Goal: Complete application form

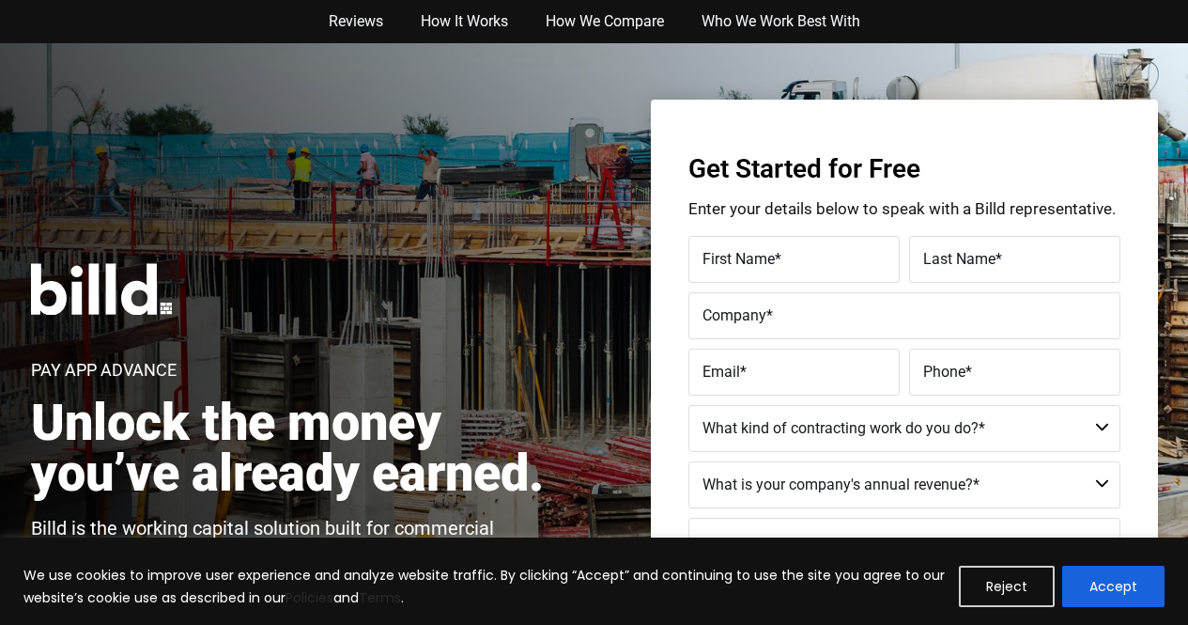
scroll to position [606, 0]
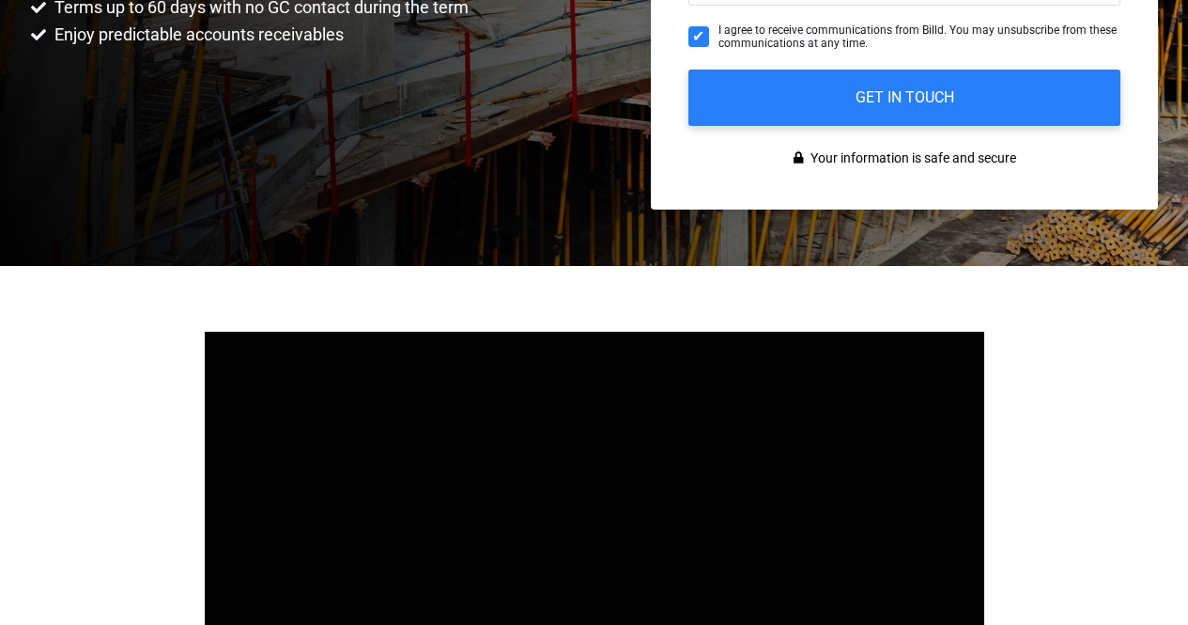
type input "Wiley"
type input "Finkelst"
type input "Finkelst Construction"
type input "[EMAIL_ADDRESS][DOMAIN_NAME]"
type input "(142) 555-8765"
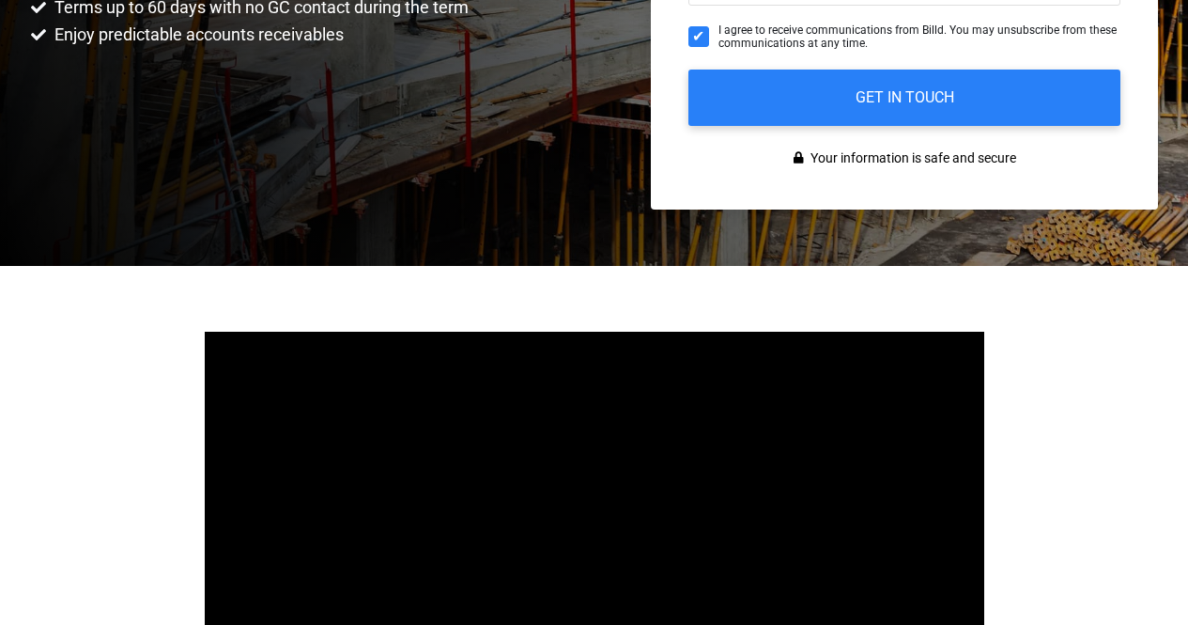
select select "Commercial"
type textarea "I'm interested in learning more about how [DOMAIN_NAME] can help me manage my b…"
type input "(142)555-8765"
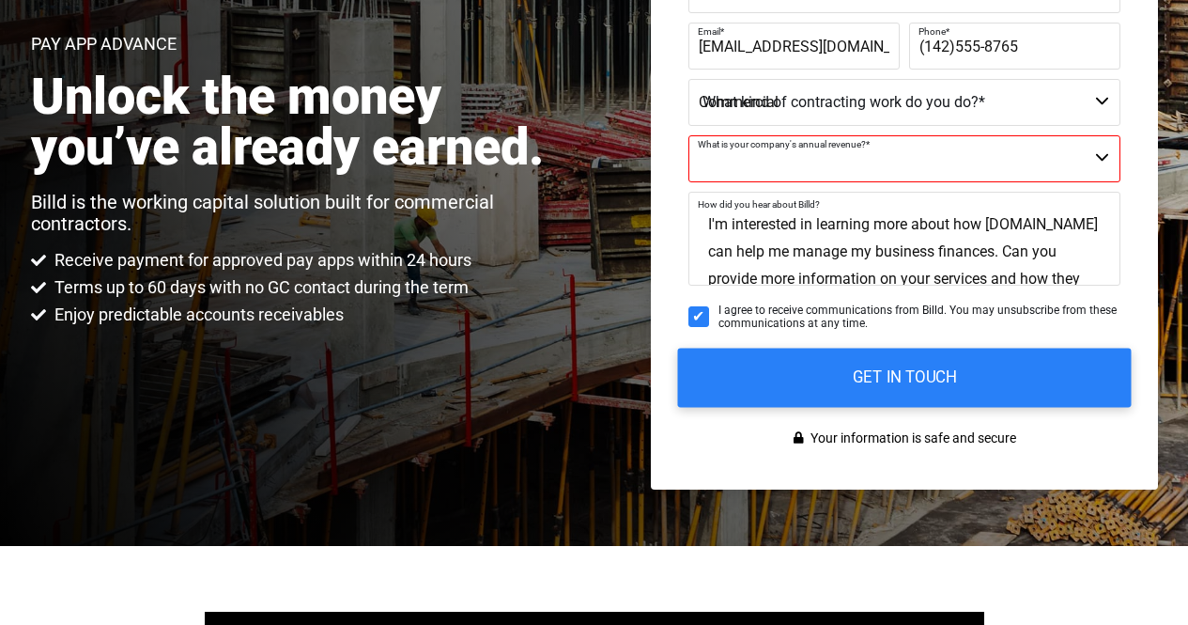
scroll to position [263, 0]
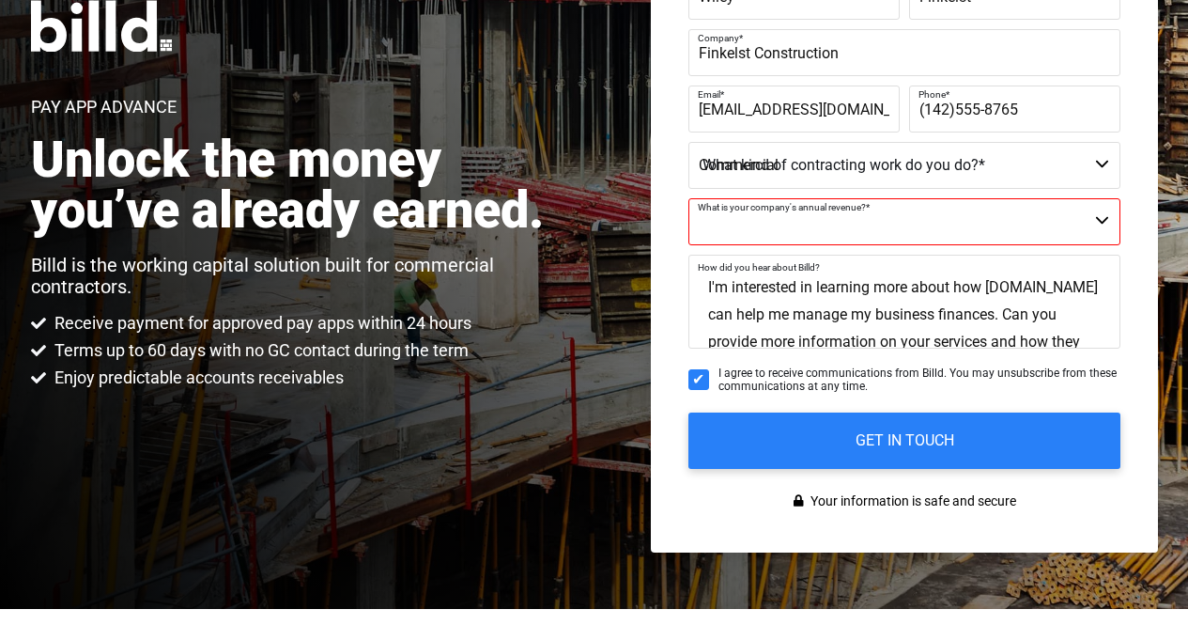
click at [55, 35] on img at bounding box center [101, 26] width 141 height 52
